Goal: Information Seeking & Learning: Check status

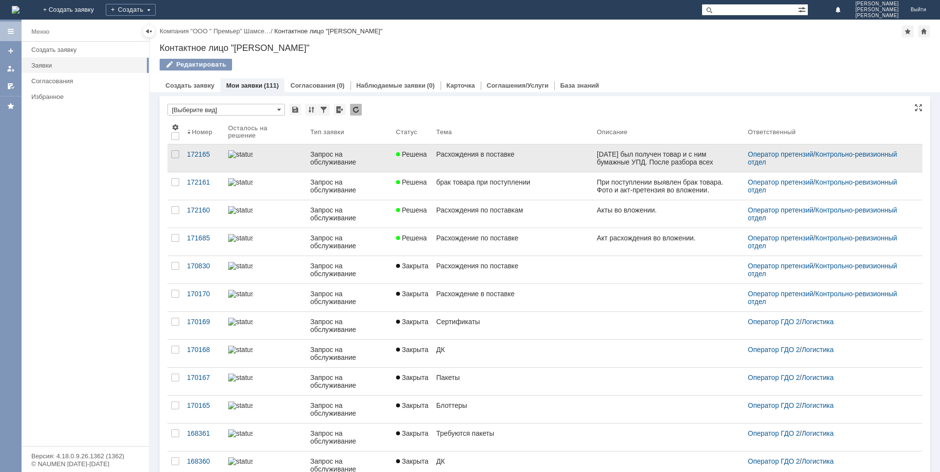
click at [491, 153] on div "Расхождения в поставке" at bounding box center [512, 154] width 153 height 8
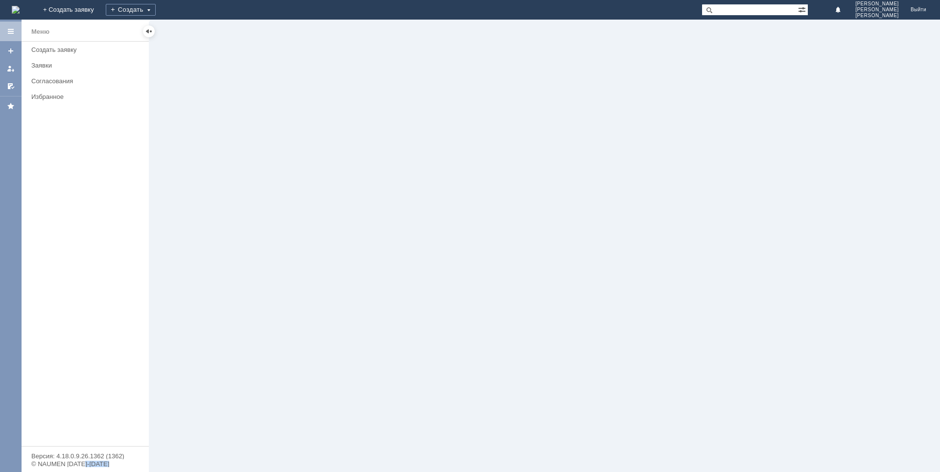
click at [491, 153] on div at bounding box center [545, 246] width 790 height 452
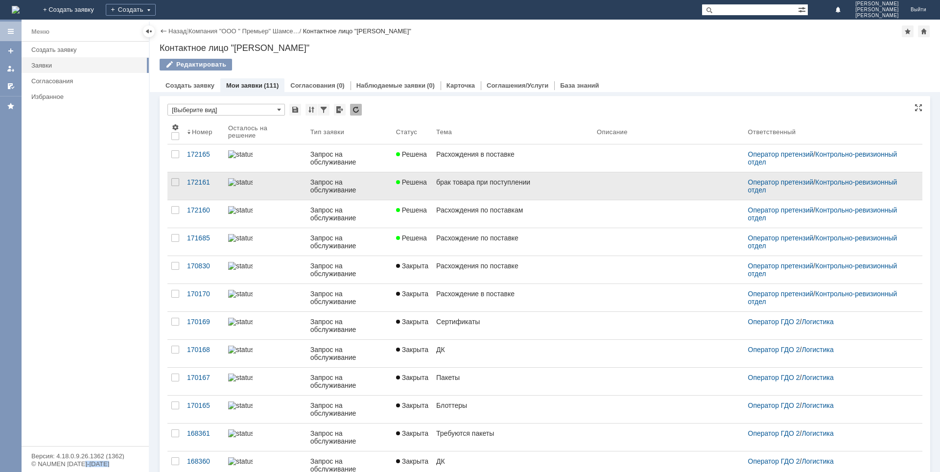
click at [443, 187] on link "брак товара при поступлении" at bounding box center [512, 185] width 161 height 27
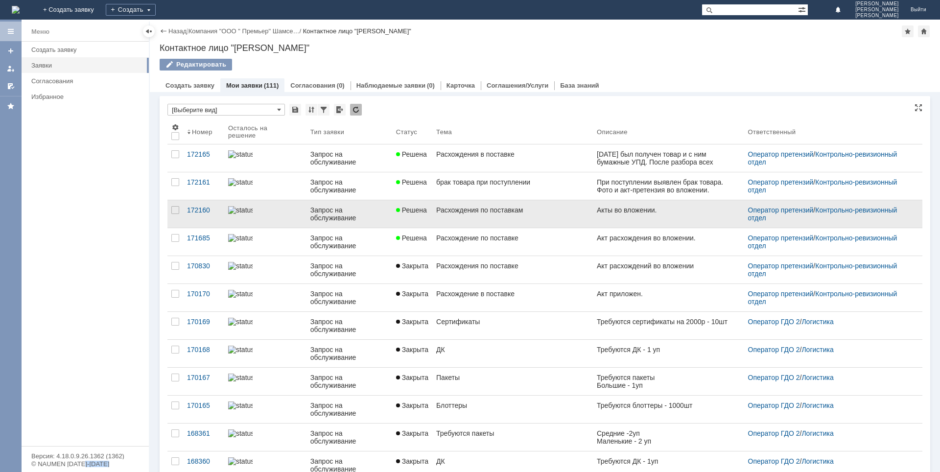
click at [489, 214] on link "Расхождения по поставкам" at bounding box center [512, 213] width 161 height 27
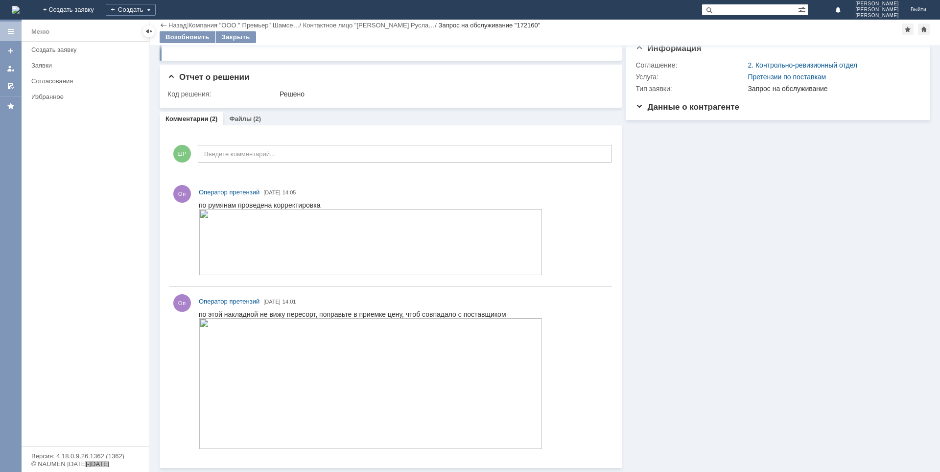
click at [353, 365] on img at bounding box center [371, 383] width 344 height 131
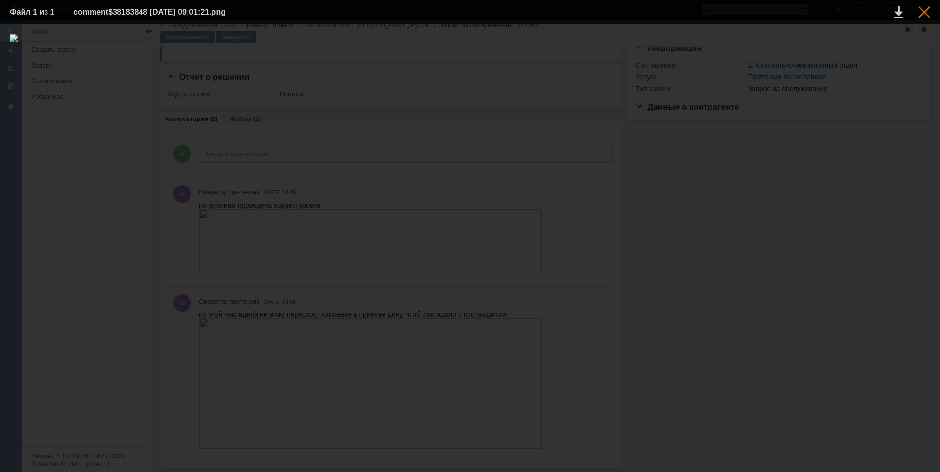
click at [928, 11] on div at bounding box center [925, 12] width 12 height 12
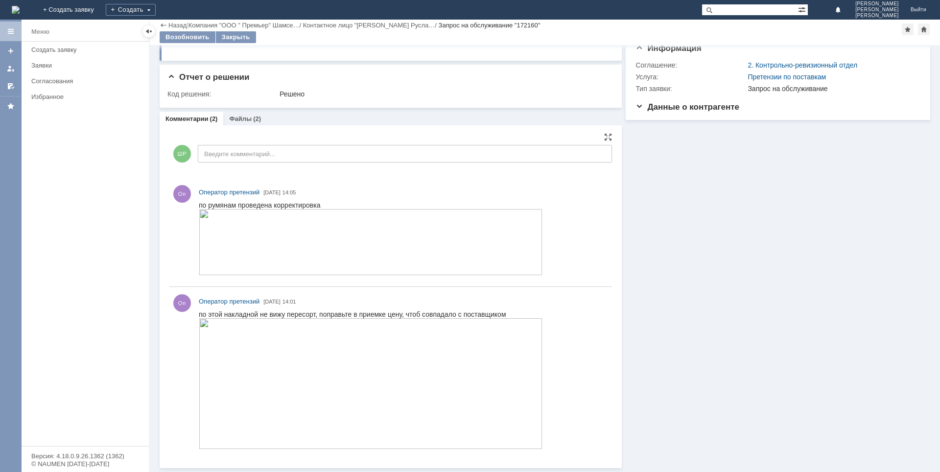
click at [398, 360] on img at bounding box center [371, 383] width 344 height 131
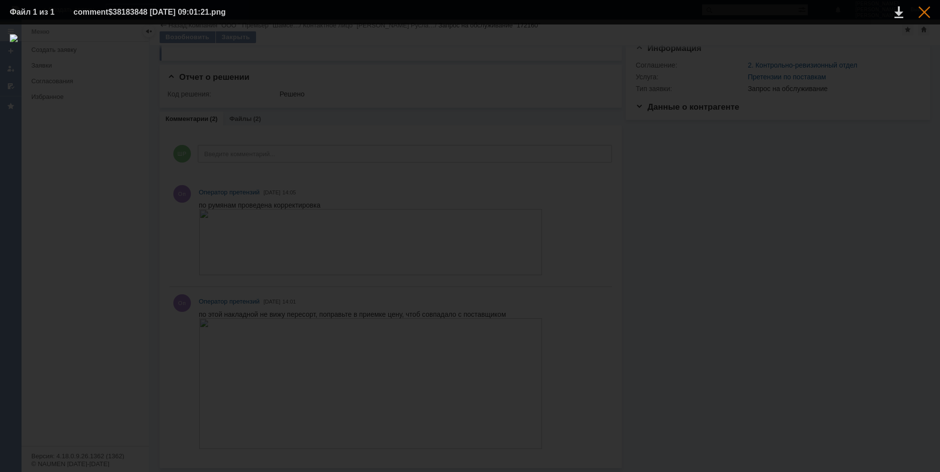
click at [924, 12] on div at bounding box center [925, 12] width 12 height 12
